Goal: Find specific page/section: Find specific page/section

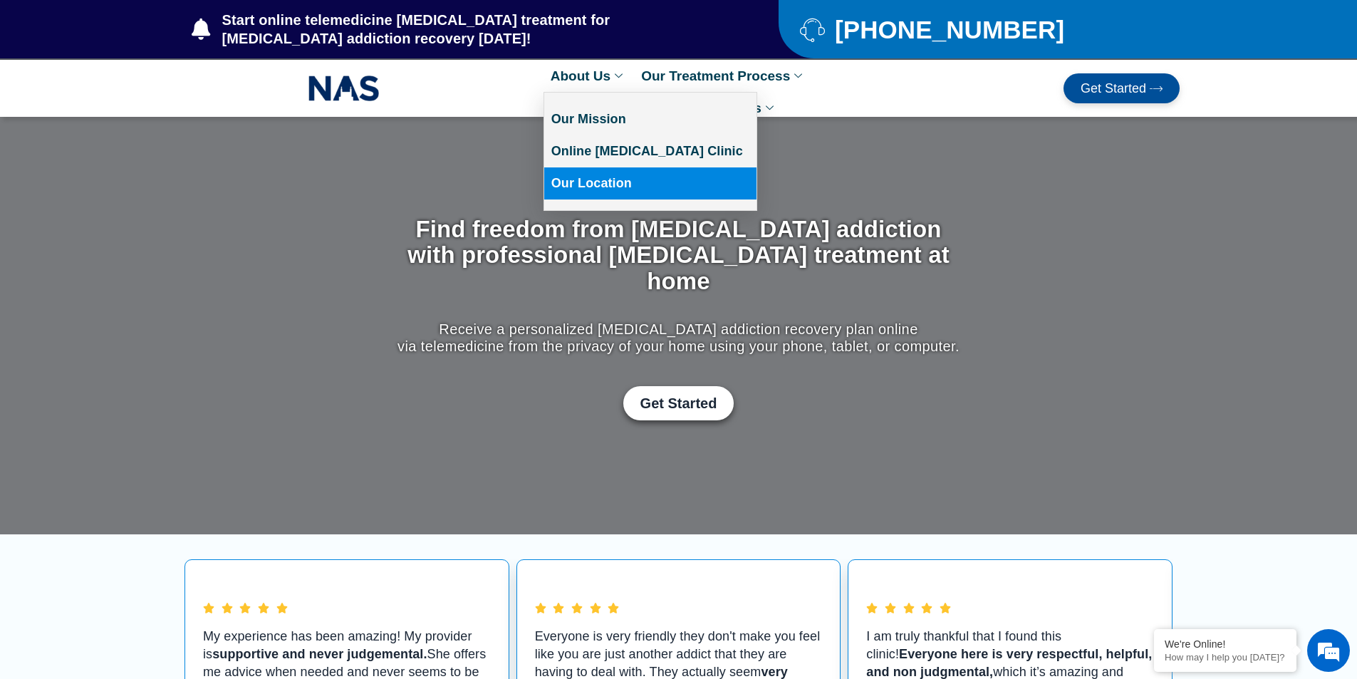
click at [568, 184] on link "Our Location" at bounding box center [650, 183] width 212 height 32
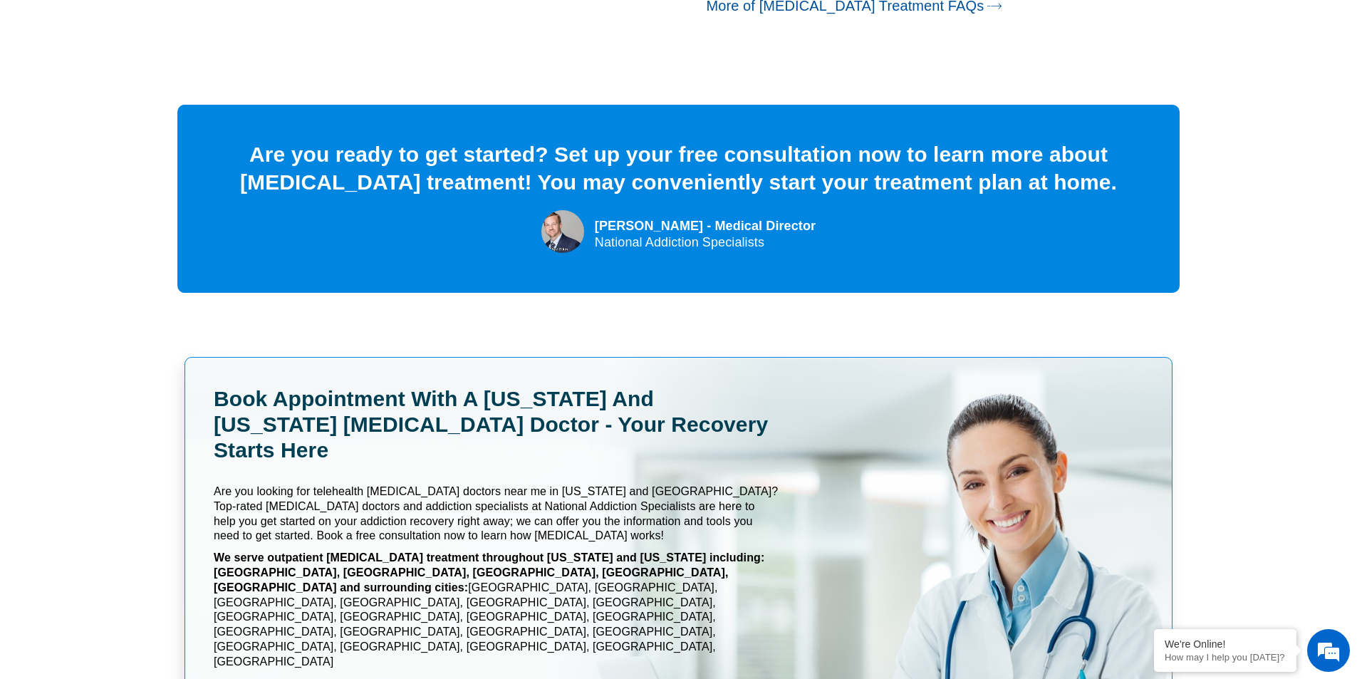
scroll to position [6374, 0]
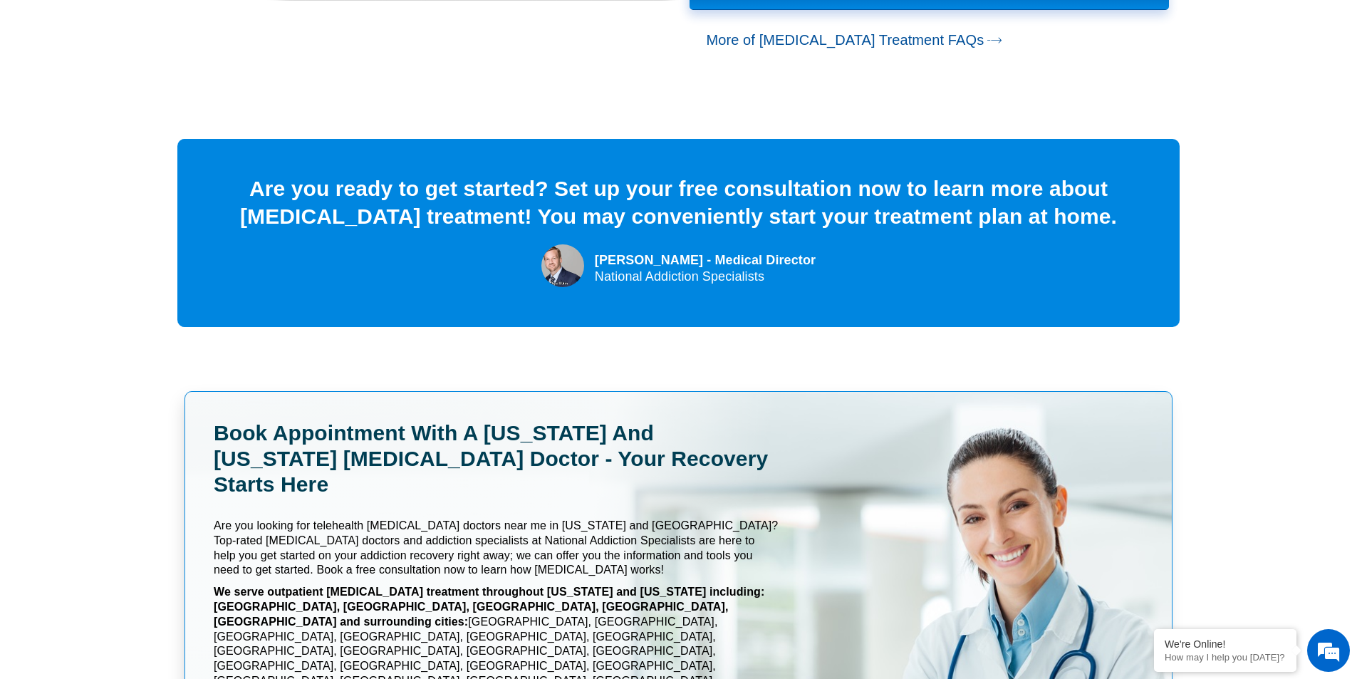
click at [1264, 362] on section "Book appointment with a [US_STATE] and [US_STATE] [MEDICAL_DATA] Doctor - Your …" at bounding box center [678, 604] width 1357 height 484
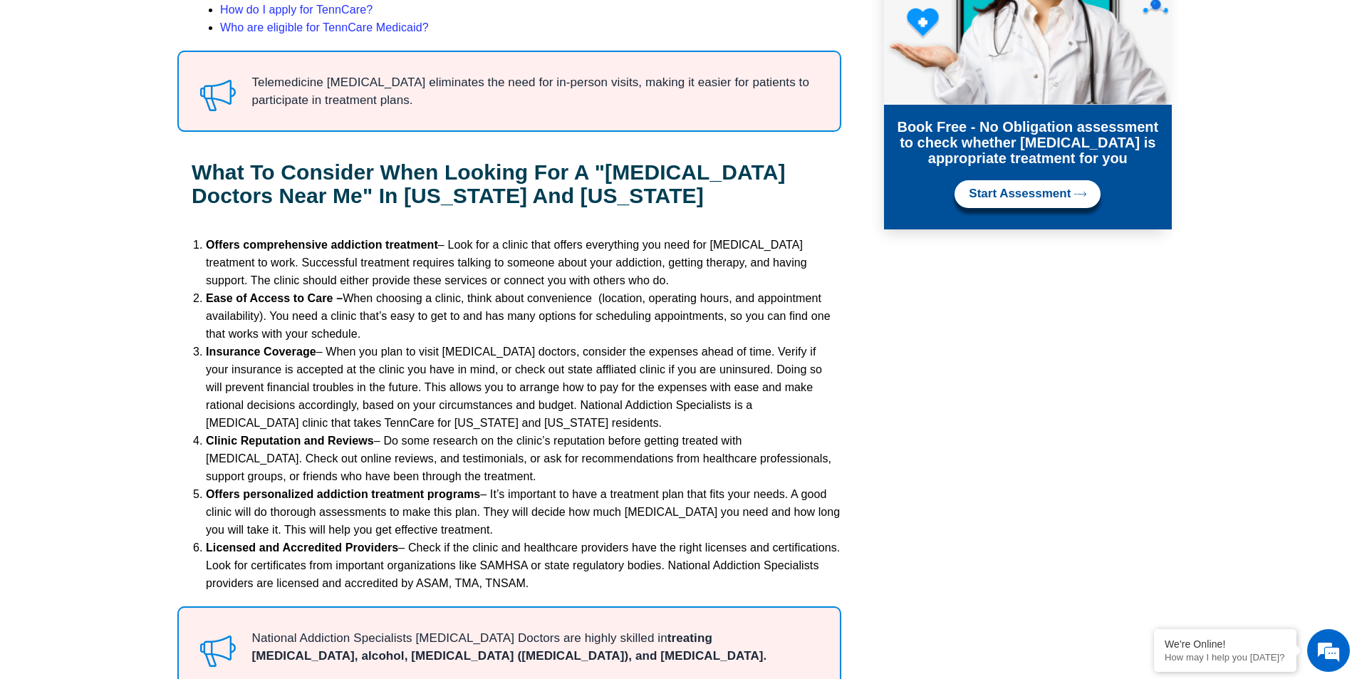
scroll to position [0, 0]
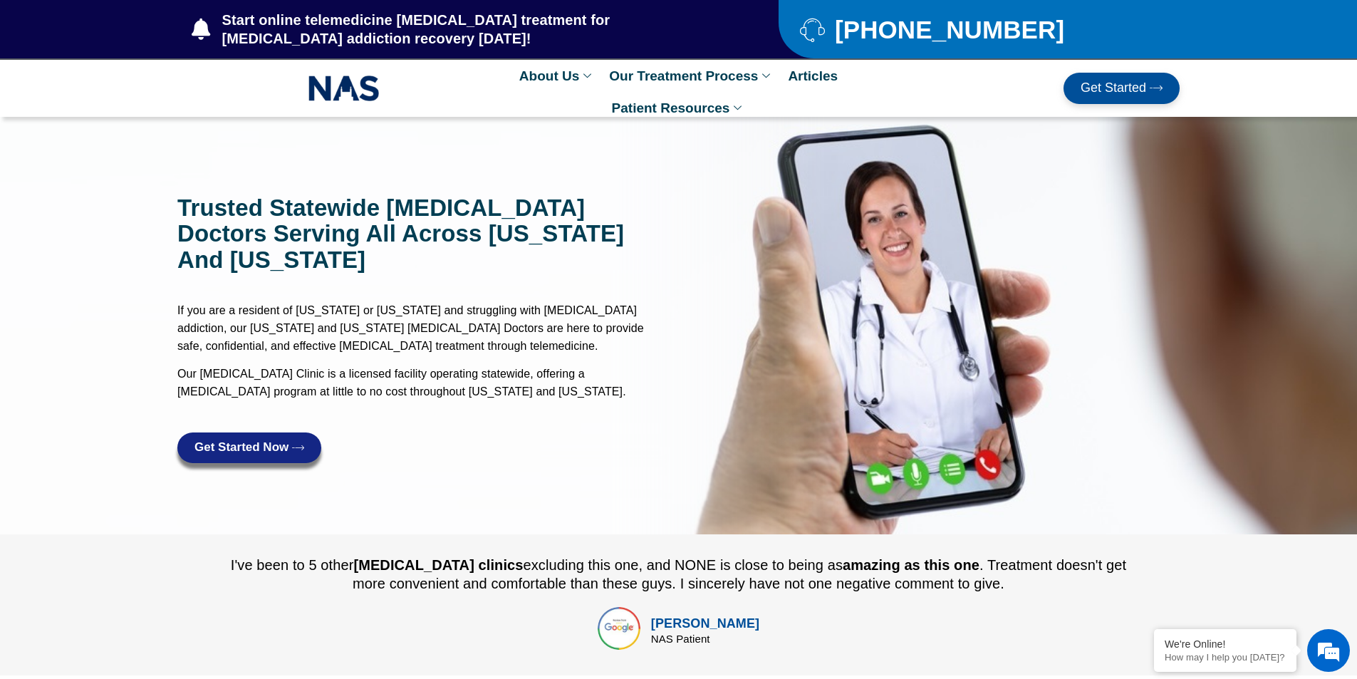
click at [345, 98] on img at bounding box center [343, 88] width 71 height 33
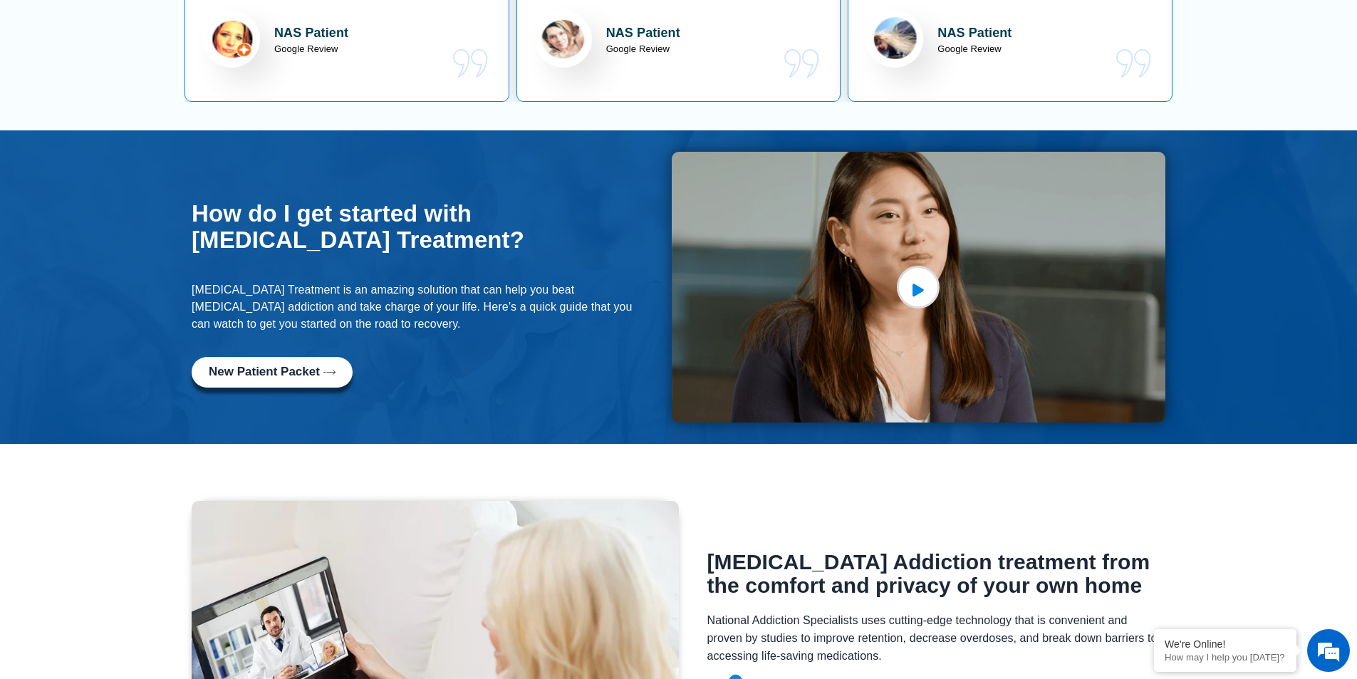
scroll to position [783, 0]
